Goal: Task Accomplishment & Management: Manage account settings

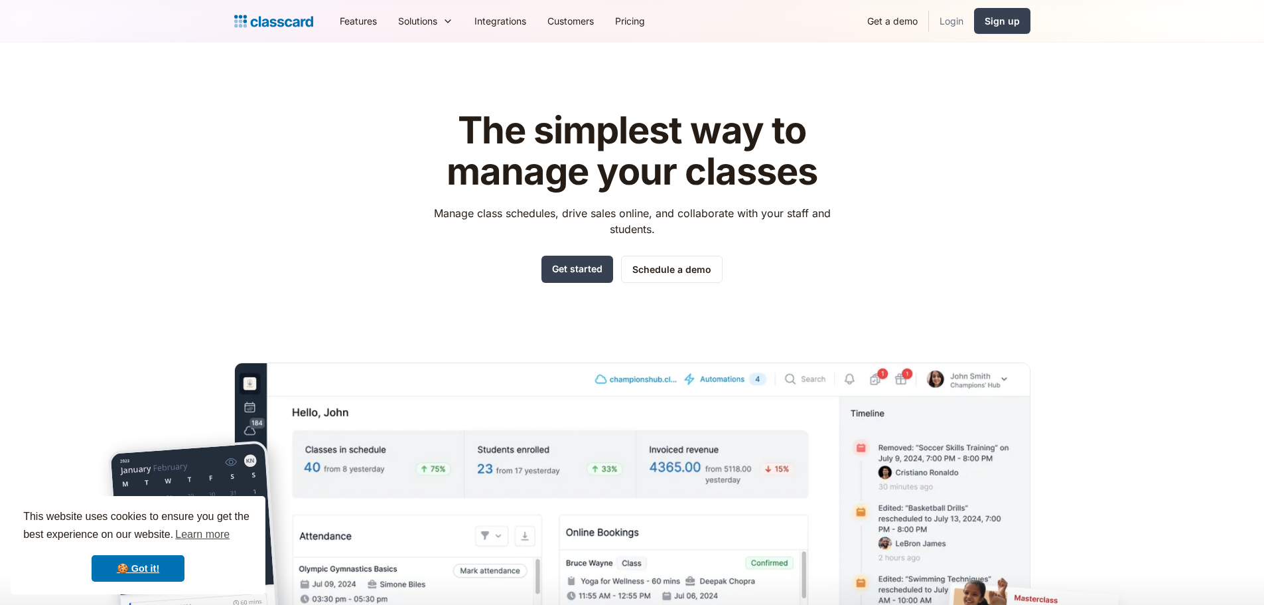
click at [950, 22] on link "Login" at bounding box center [951, 21] width 45 height 30
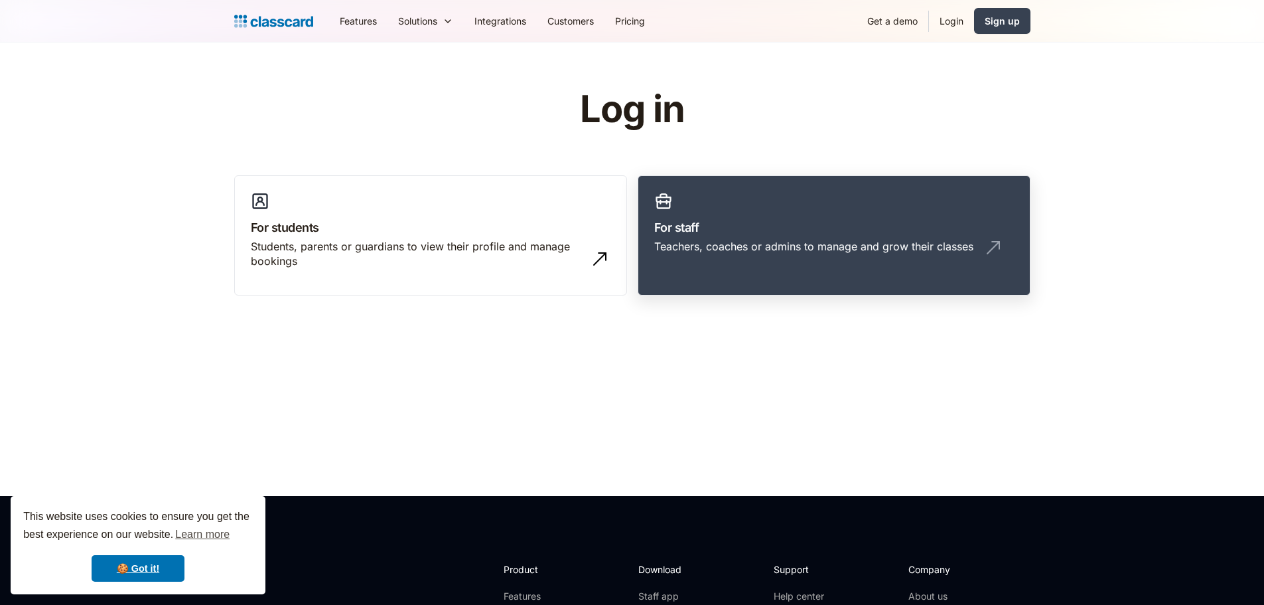
click at [698, 224] on h3 "For staff" at bounding box center [834, 227] width 360 height 18
